Goal: Task Accomplishment & Management: Manage account settings

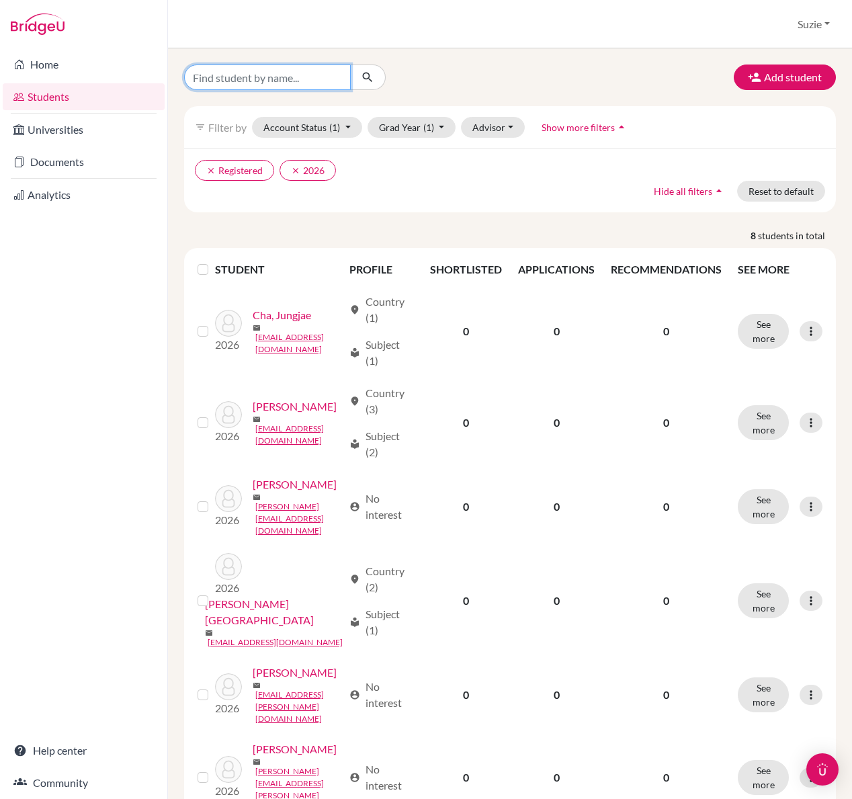
click at [275, 85] on input "Find student by name..." at bounding box center [267, 77] width 167 height 26
click at [465, 187] on div "clear Registered clear 2026 Hide all filters arrow_drop_up Reset to default" at bounding box center [510, 180] width 652 height 64
click at [352, 127] on button "Account Status (1)" at bounding box center [307, 127] width 110 height 21
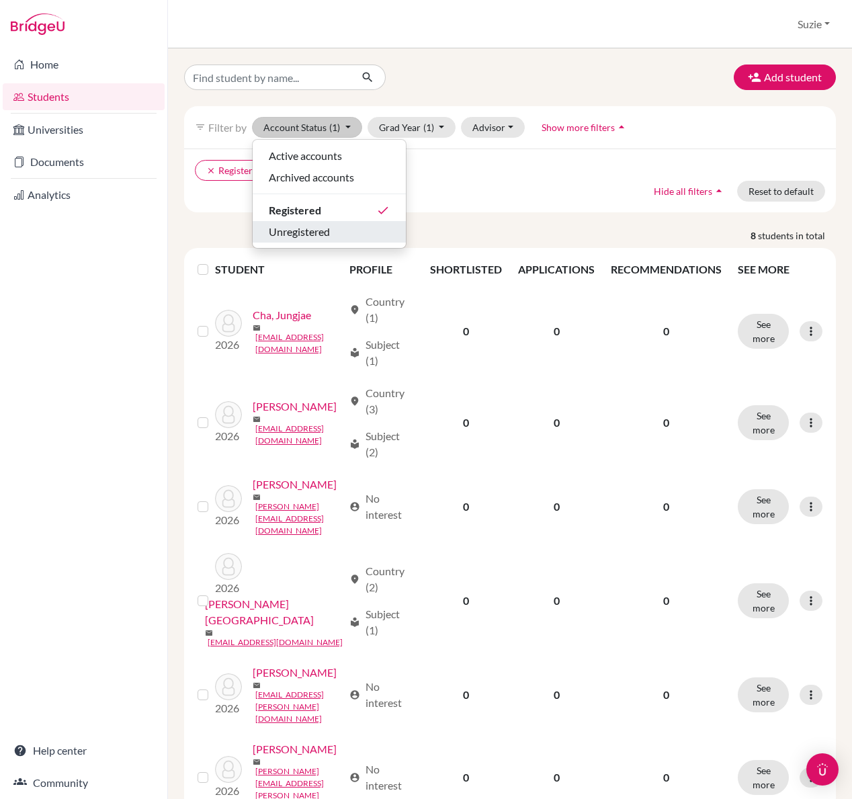
click at [348, 226] on div "Unregistered" at bounding box center [329, 232] width 121 height 16
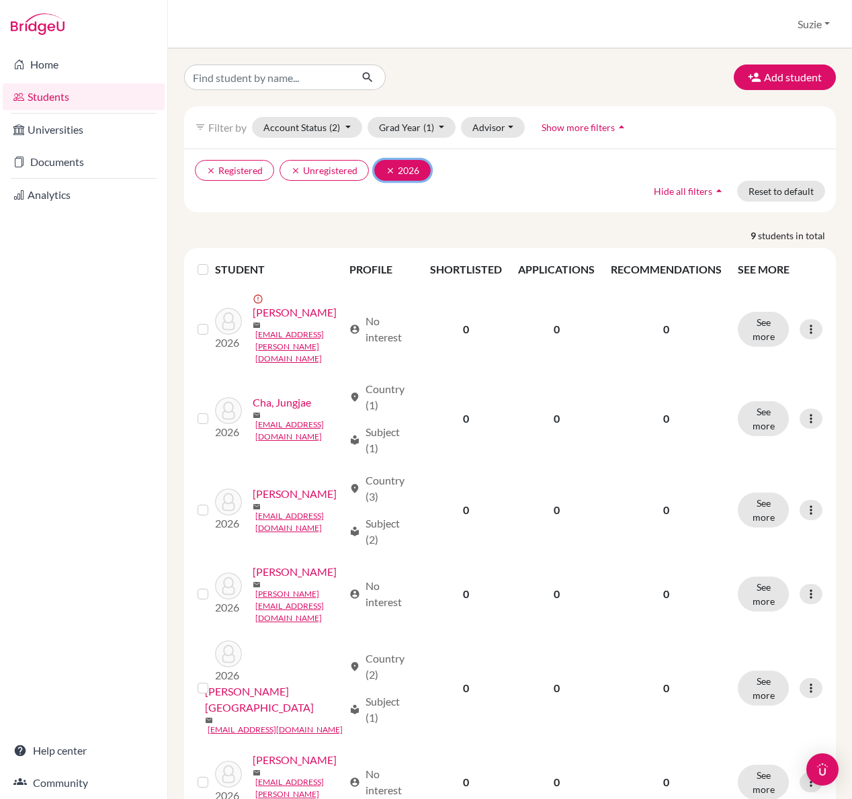
click at [390, 176] on button "clear 2026" at bounding box center [402, 170] width 56 height 21
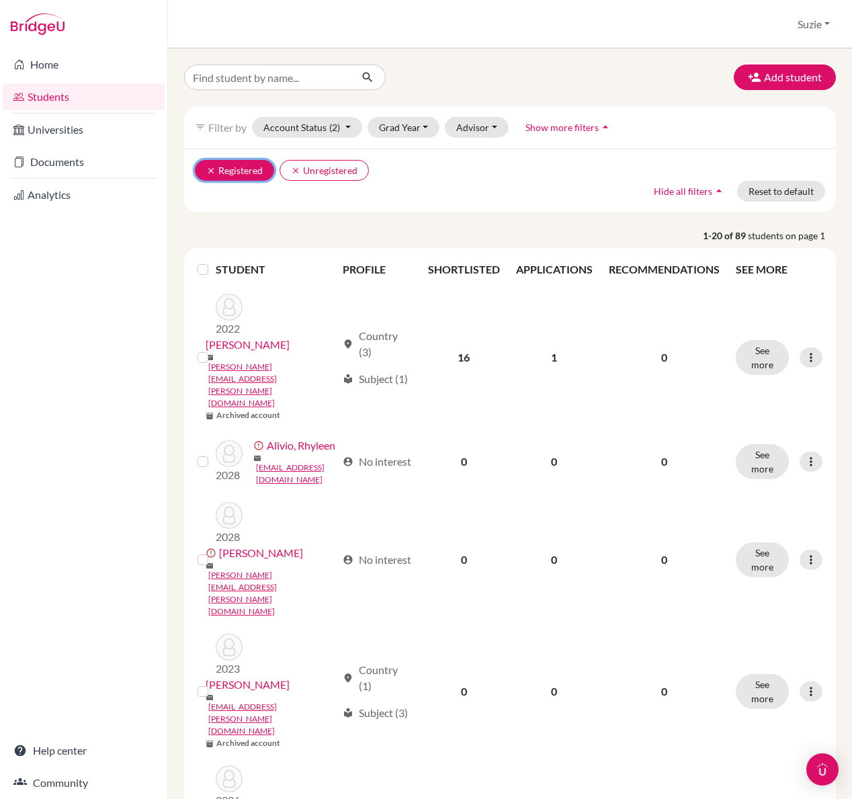
click at [209, 171] on icon "clear" at bounding box center [210, 170] width 9 height 9
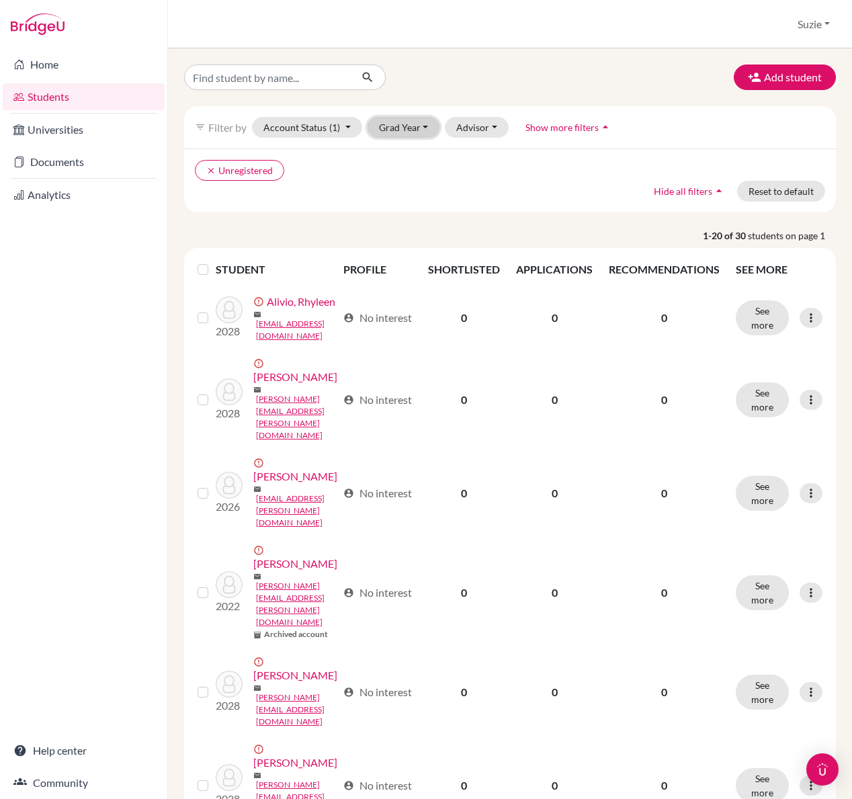
click at [409, 126] on button "Grad Year" at bounding box center [403, 127] width 73 height 21
click at [416, 220] on div "2026" at bounding box center [407, 220] width 47 height 16
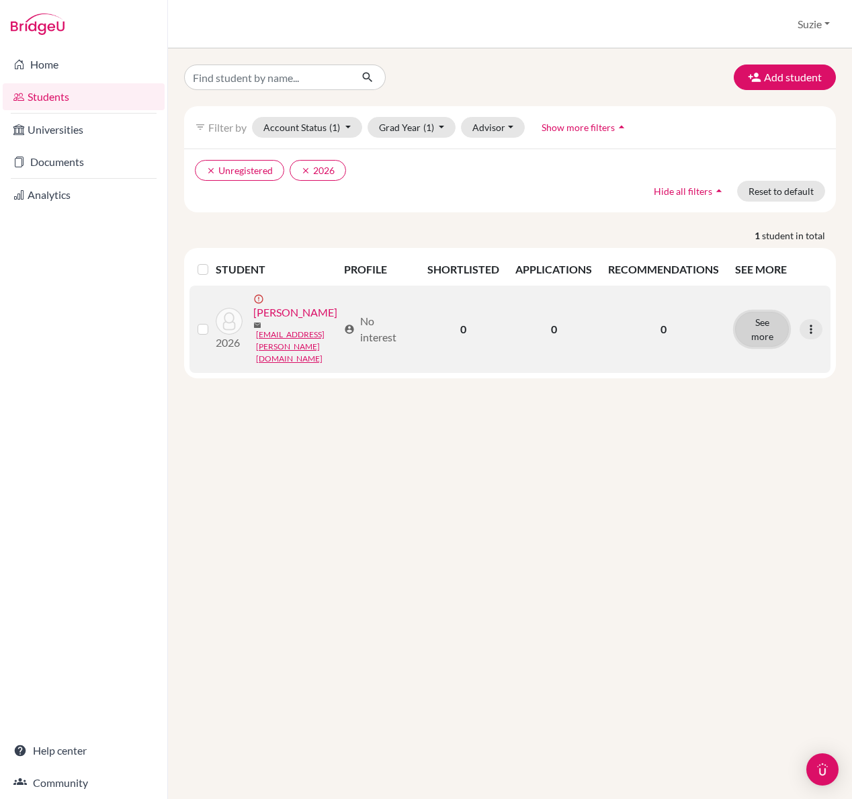
click at [772, 314] on button "See more" at bounding box center [762, 329] width 54 height 35
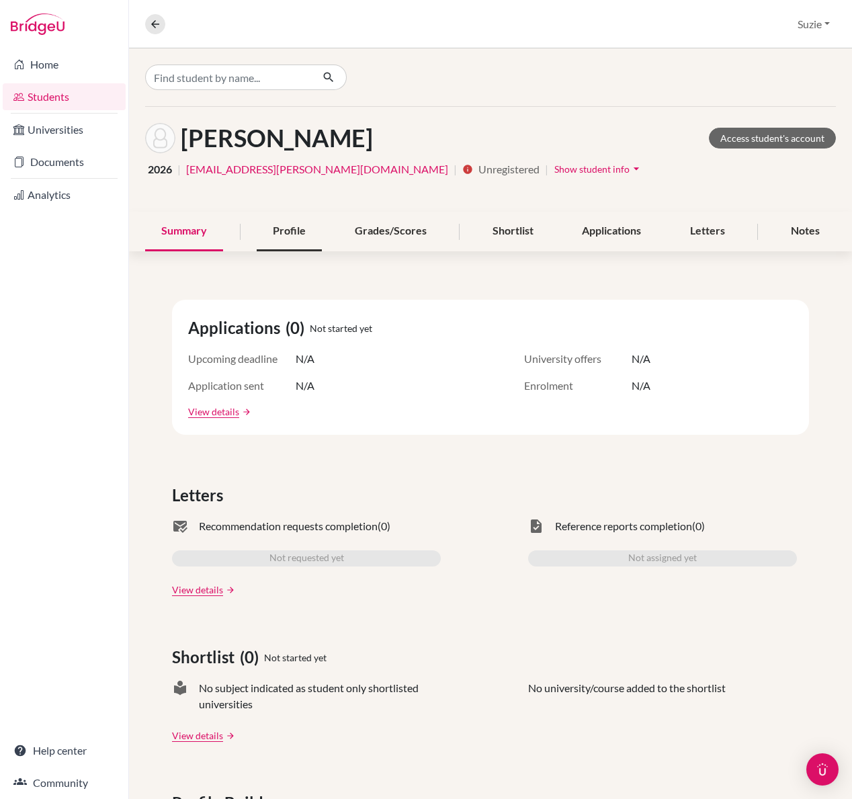
click at [274, 227] on div "Profile" at bounding box center [289, 232] width 65 height 40
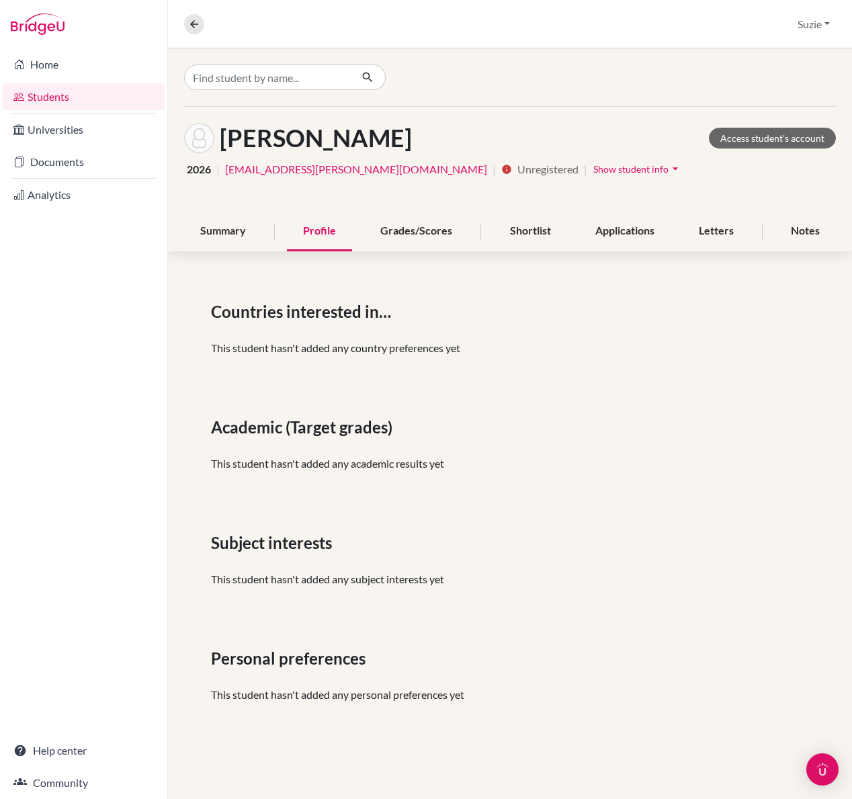
click at [593, 171] on span "Show student info" at bounding box center [630, 168] width 75 height 11
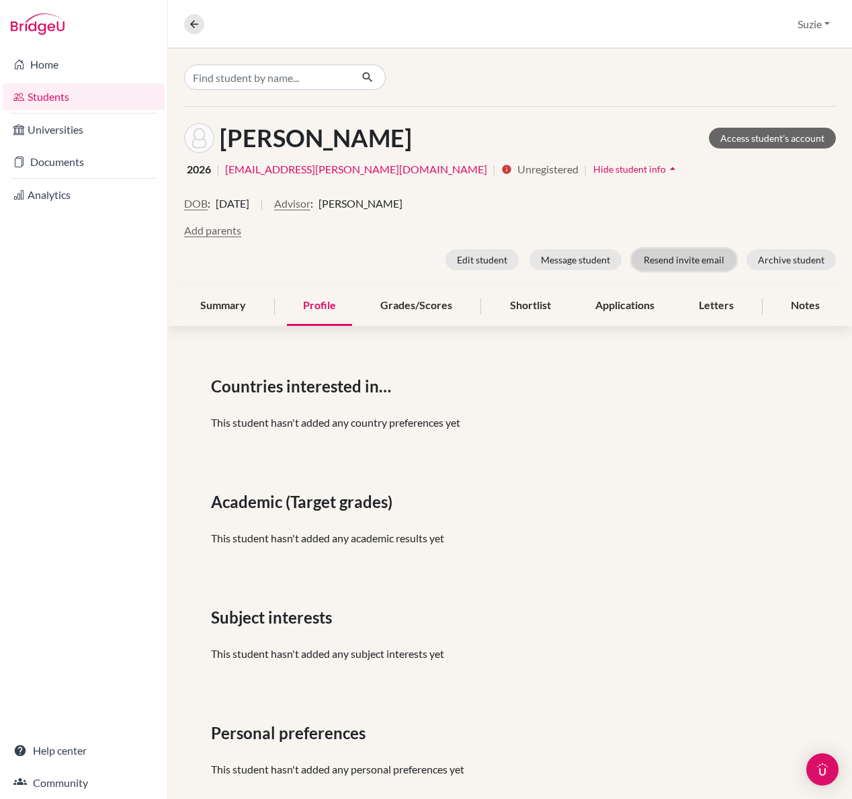
click at [666, 261] on button "Resend invite email" at bounding box center [683, 259] width 103 height 21
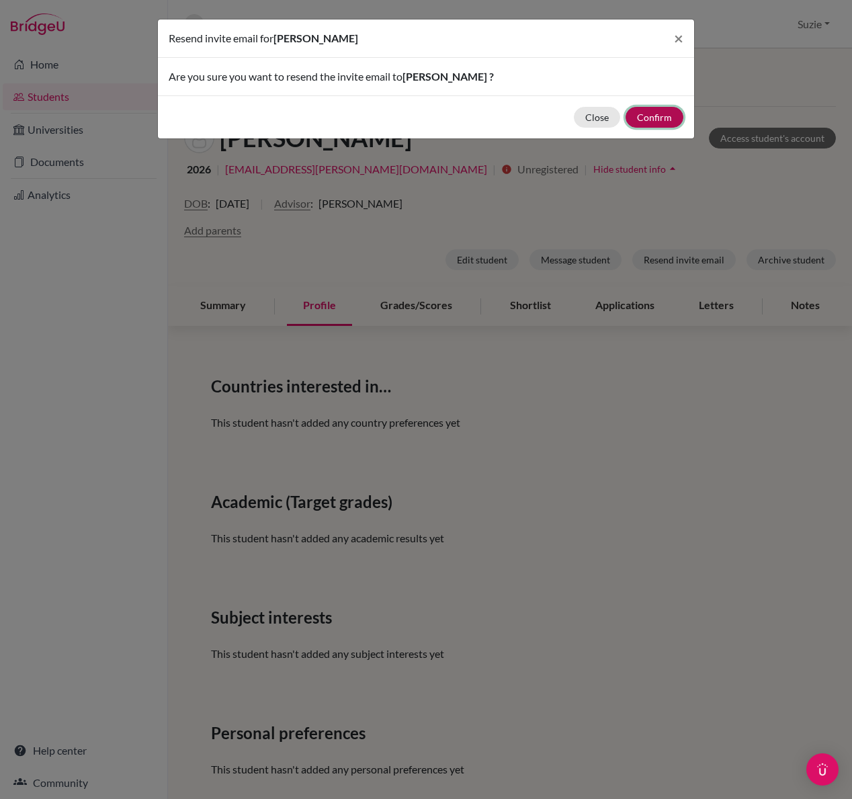
click at [647, 116] on button "Confirm" at bounding box center [654, 117] width 58 height 21
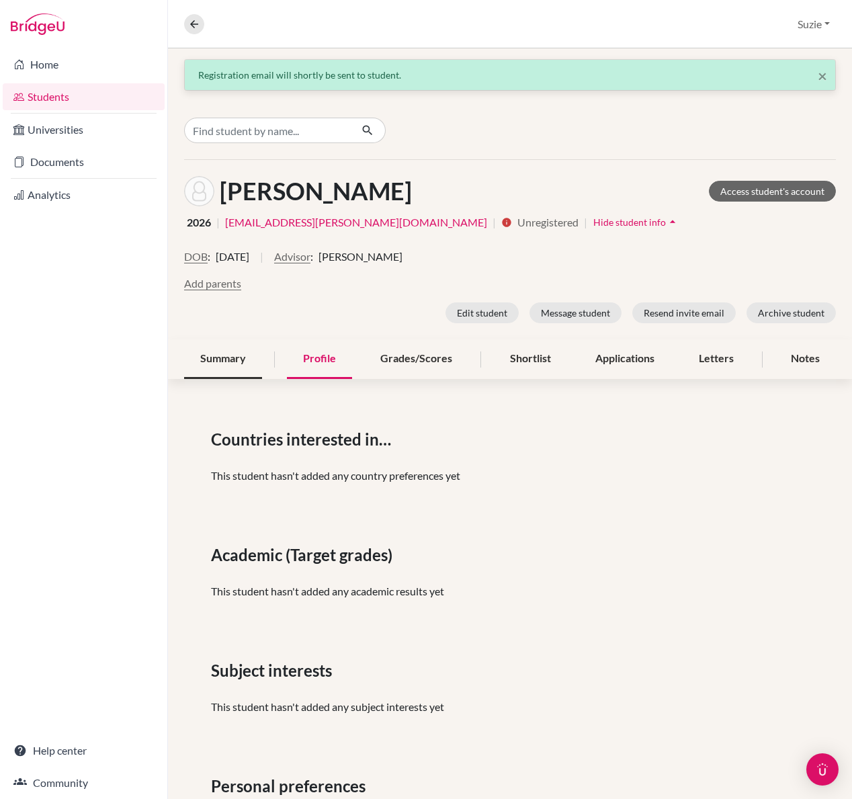
click at [232, 355] on div "Summary" at bounding box center [223, 359] width 78 height 40
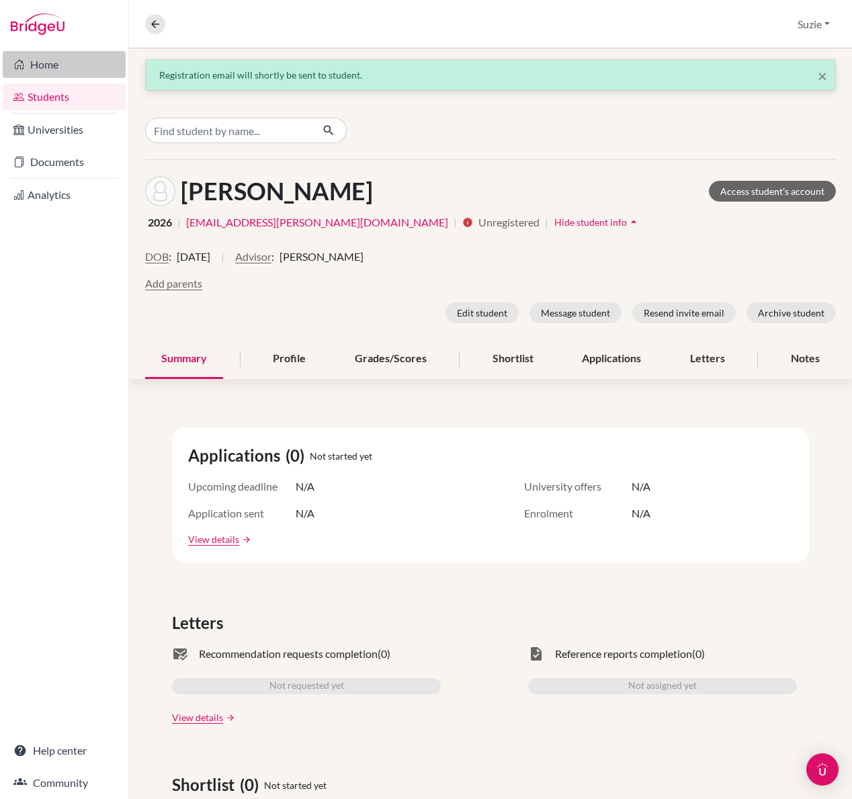
click at [47, 64] on link "Home" at bounding box center [64, 64] width 123 height 27
